Goal: Find specific page/section: Find specific page/section

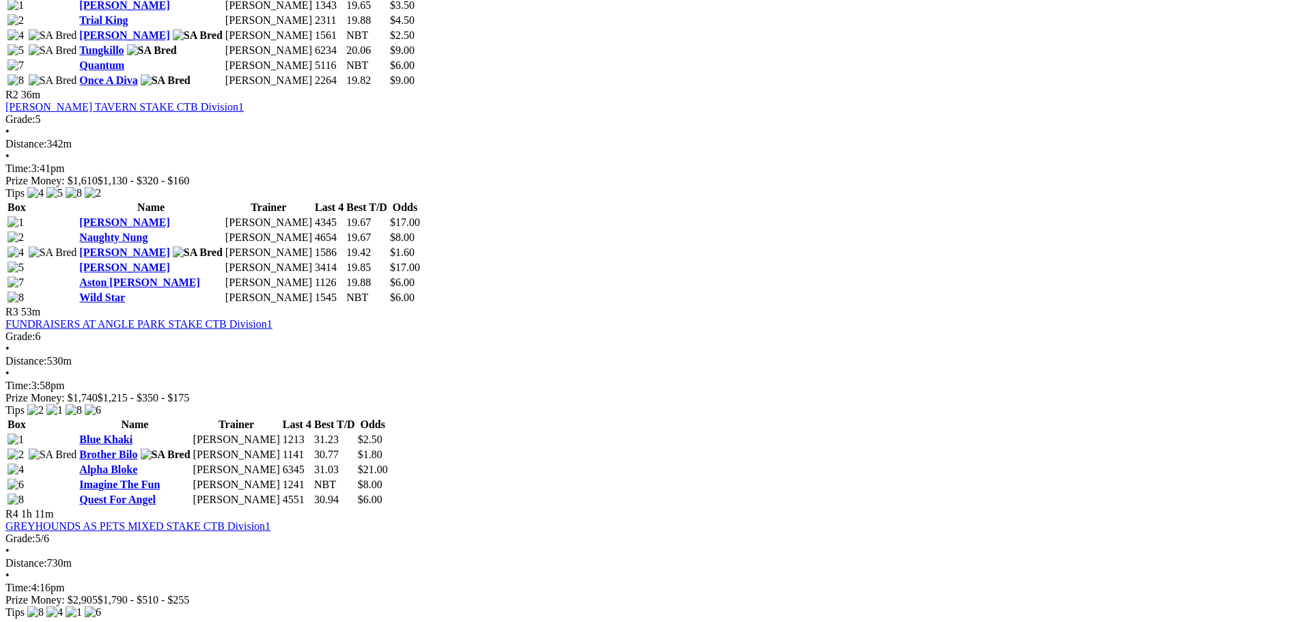
scroll to position [683, 0]
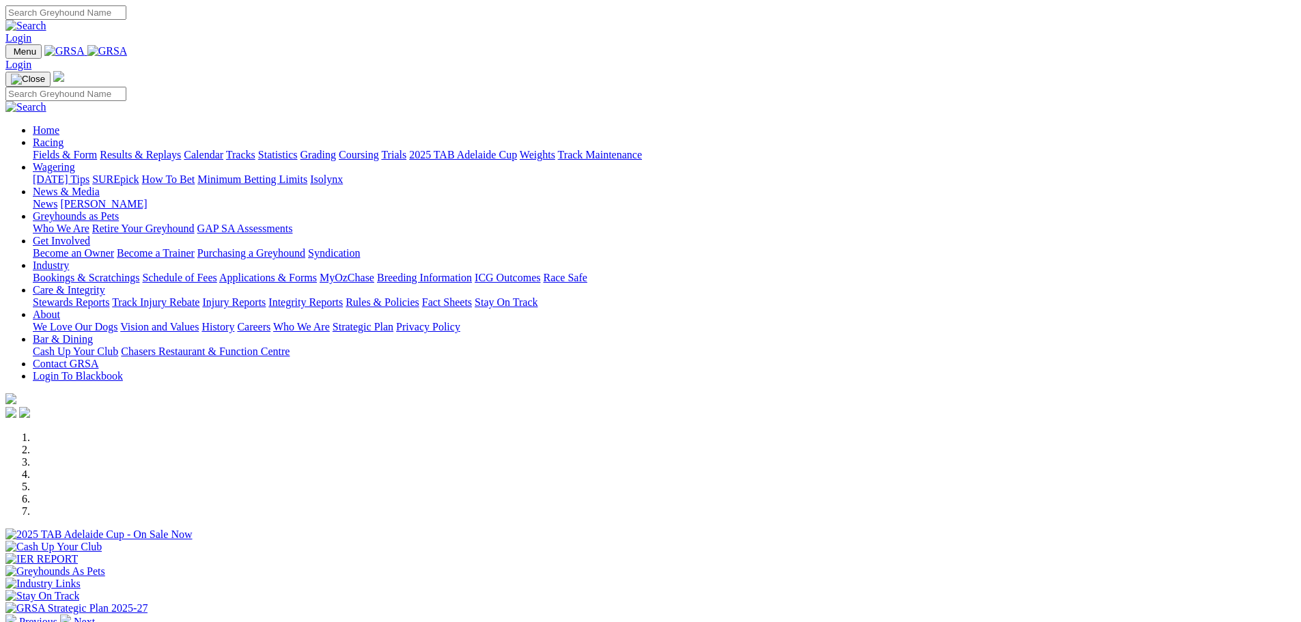
click at [63, 137] on link "Racing" at bounding box center [48, 143] width 31 height 12
